Goal: Task Accomplishment & Management: Manage account settings

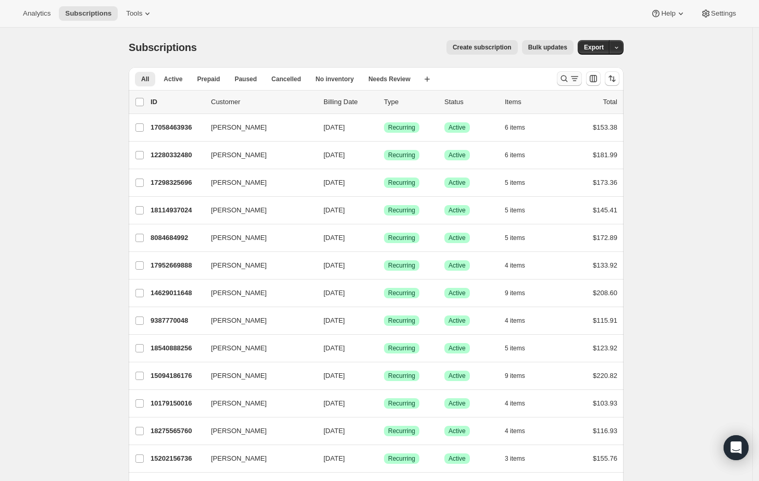
click at [564, 79] on icon "Search and filter results" at bounding box center [564, 78] width 10 height 10
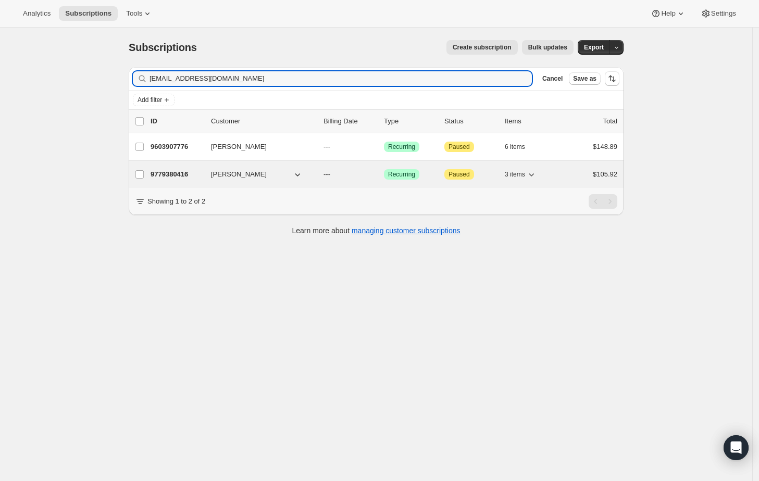
type input "[EMAIL_ADDRESS][DOMAIN_NAME]"
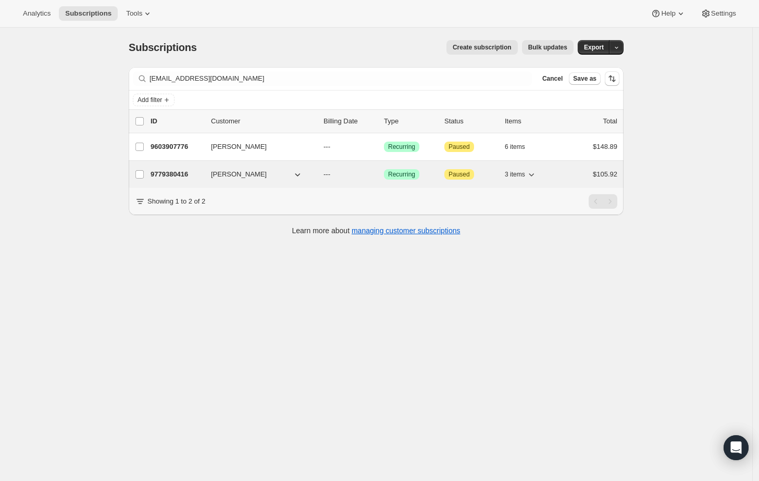
click at [184, 173] on p "9779380416" at bounding box center [177, 174] width 52 height 10
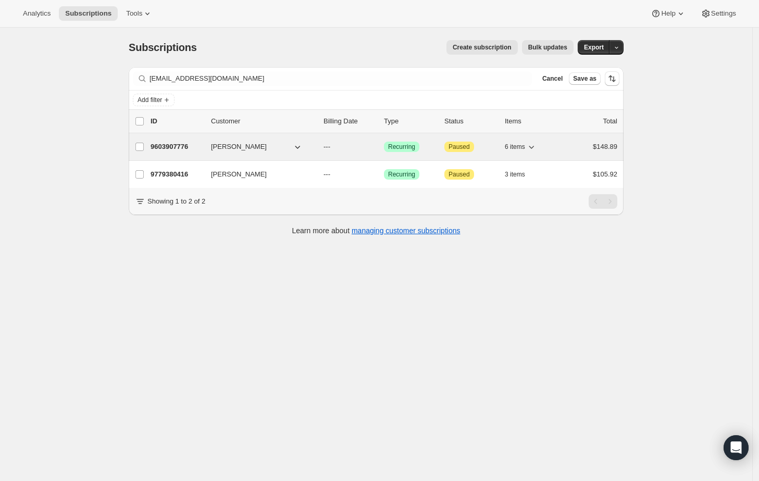
click at [172, 143] on p "9603907776" at bounding box center [177, 147] width 52 height 10
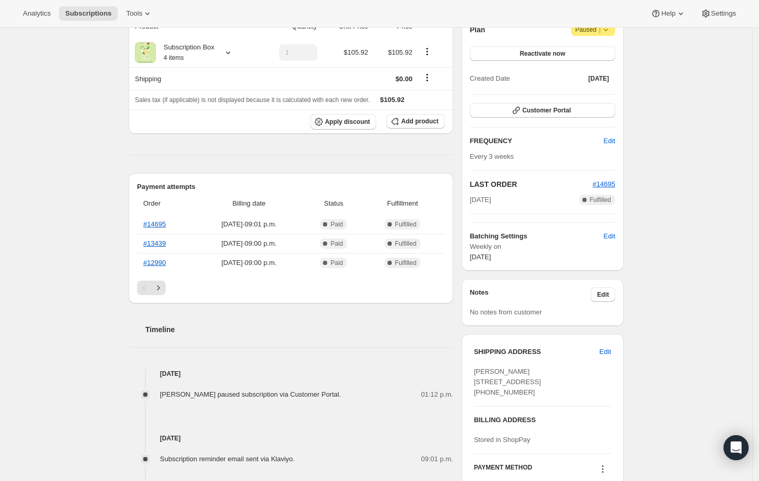
scroll to position [170, 0]
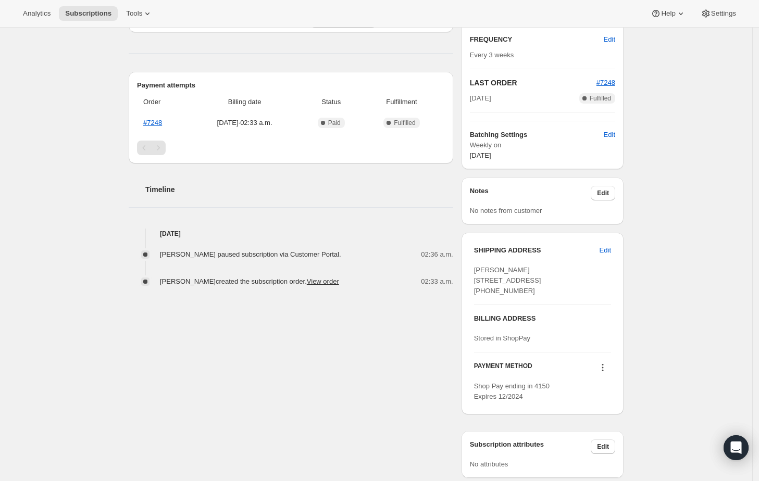
scroll to position [268, 0]
